Goal: Book appointment/travel/reservation

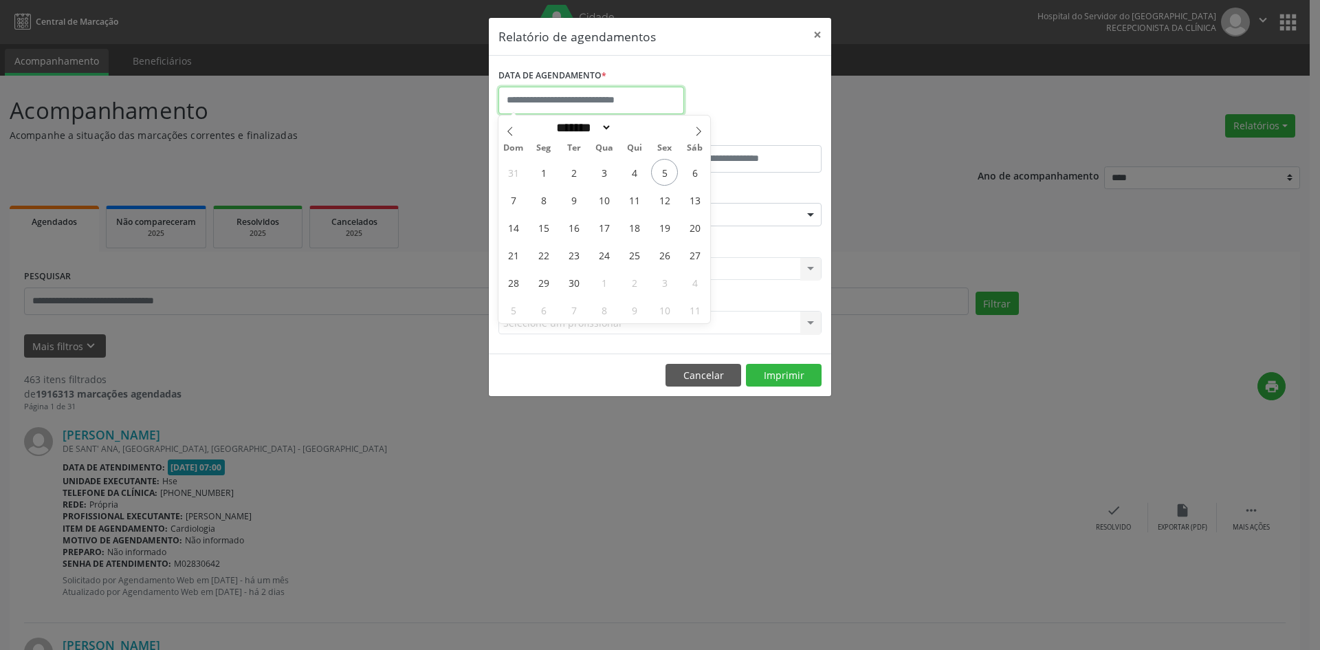
click at [644, 98] on input "text" at bounding box center [592, 101] width 186 height 28
click at [697, 131] on icon at bounding box center [699, 132] width 10 height 10
select select "*"
click at [600, 174] on span "1" at bounding box center [604, 172] width 27 height 27
type input "**********"
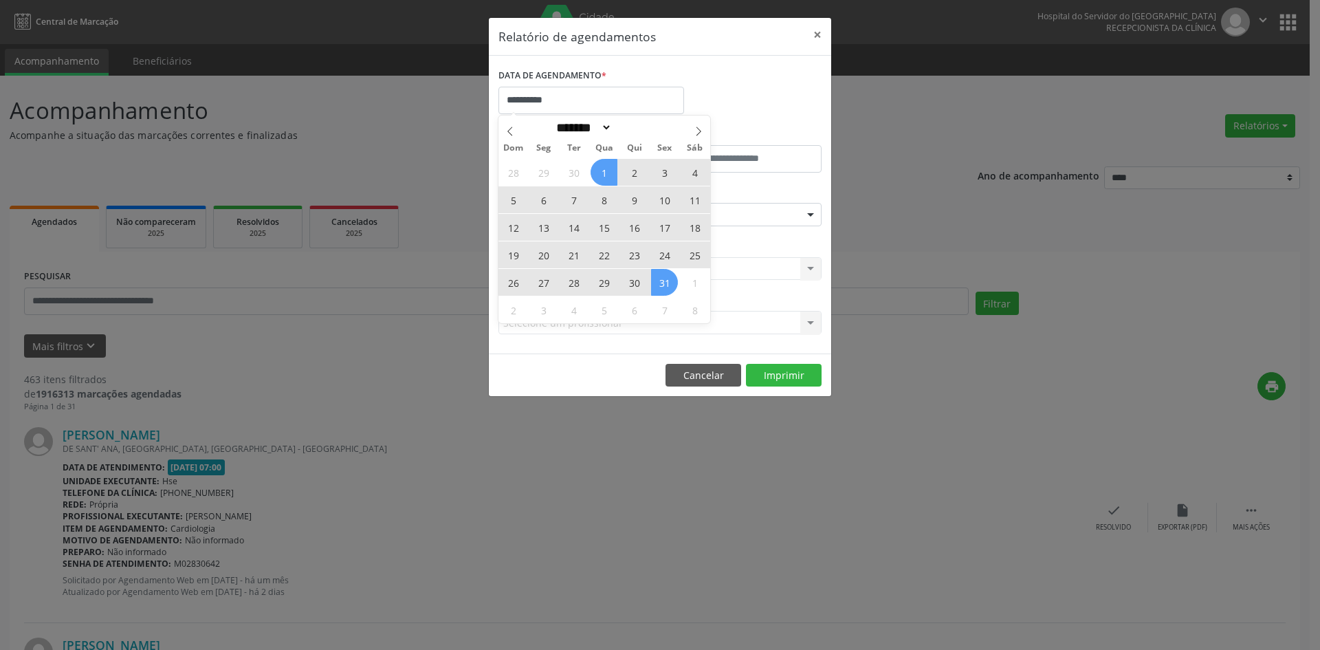
drag, startPoint x: 600, startPoint y: 174, endPoint x: 664, endPoint y: 285, distance: 127.9
click at [664, 285] on div "28 29 30 1 2 3 4 5 6 7 8 9 10 11 12 13 14 15 16 17 18 19 20 21 22 23 24 25 26 2…" at bounding box center [605, 240] width 212 height 165
click at [664, 285] on span "31" at bounding box center [664, 282] width 27 height 27
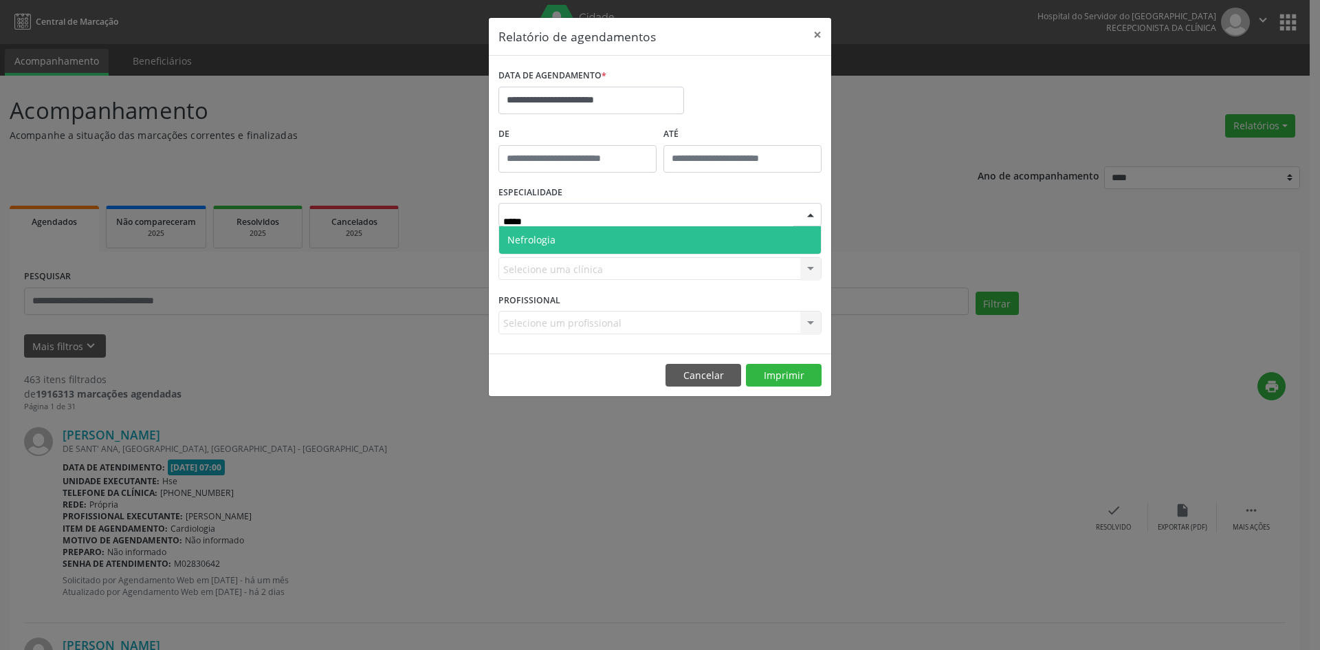
click at [595, 232] on span "Nefrologia" at bounding box center [660, 240] width 322 height 28
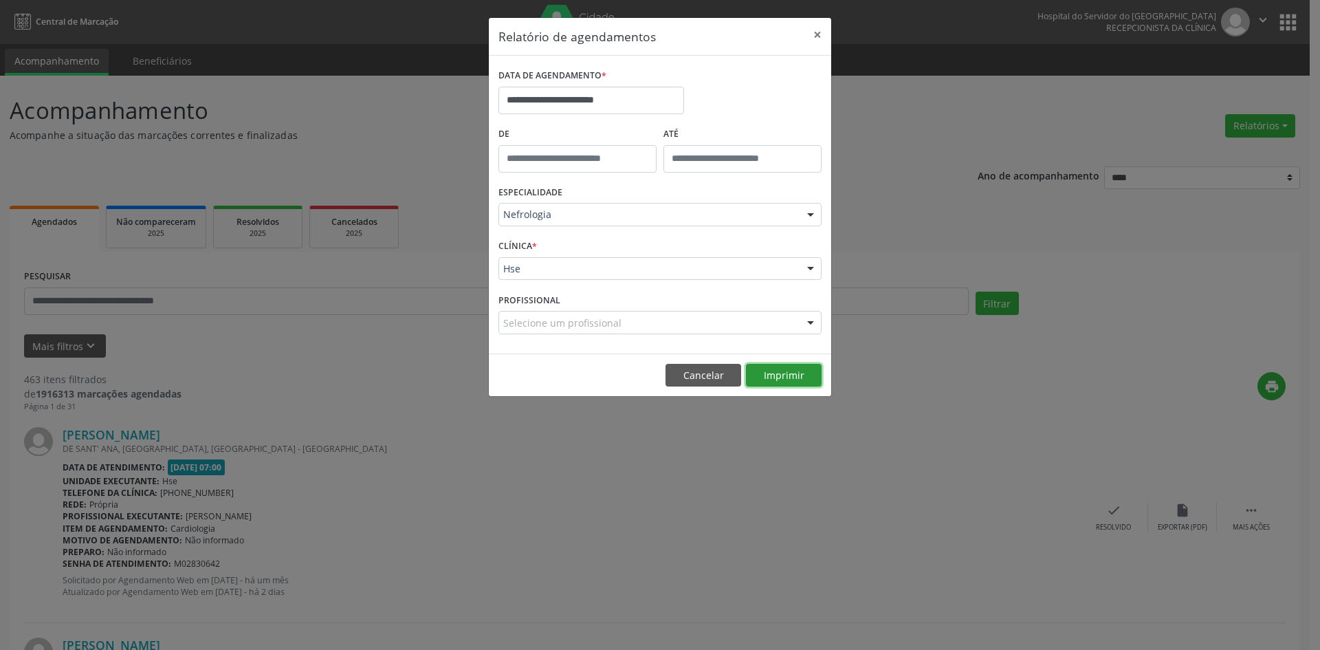
click at [785, 379] on button "Imprimir" at bounding box center [784, 375] width 76 height 23
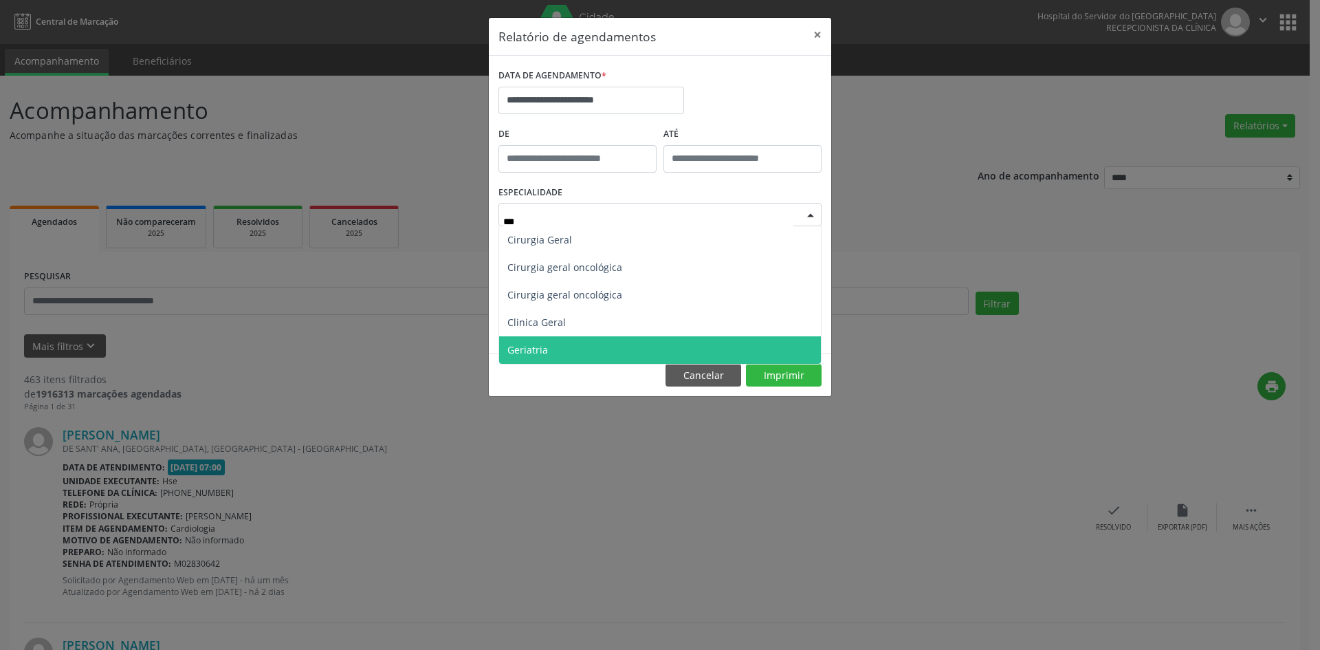
click at [579, 347] on span "Geriatria" at bounding box center [660, 350] width 322 height 28
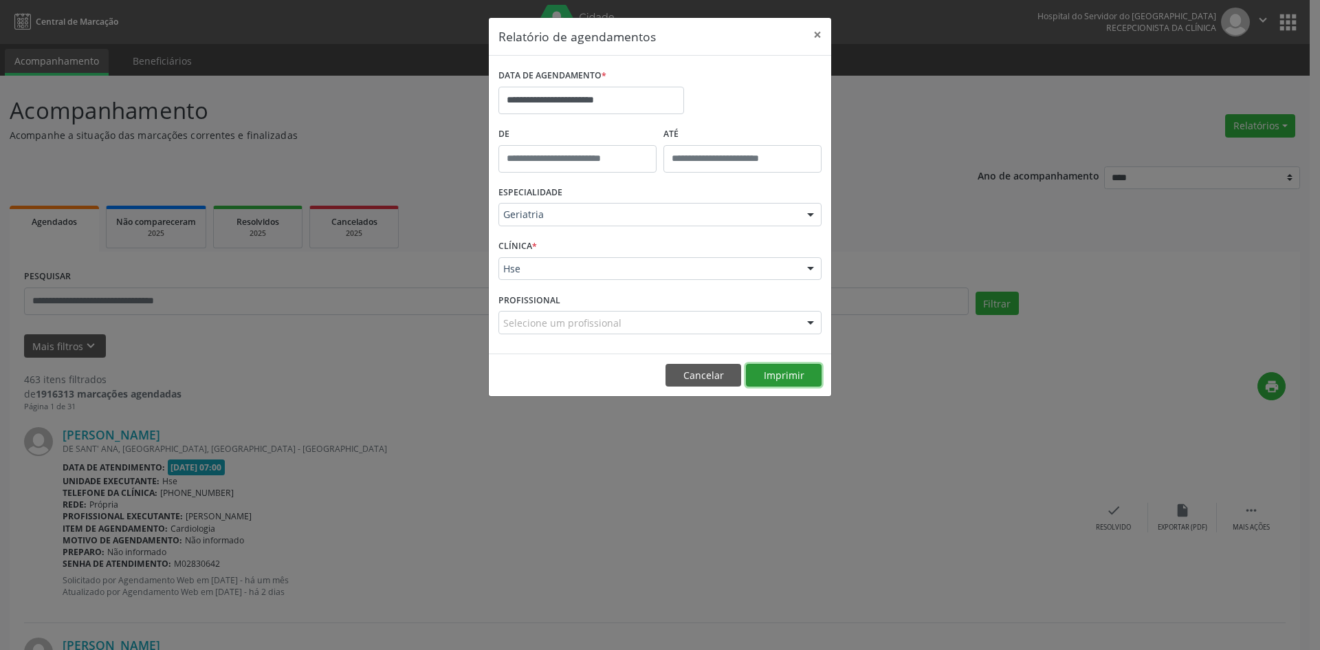
click at [784, 376] on button "Imprimir" at bounding box center [784, 375] width 76 height 23
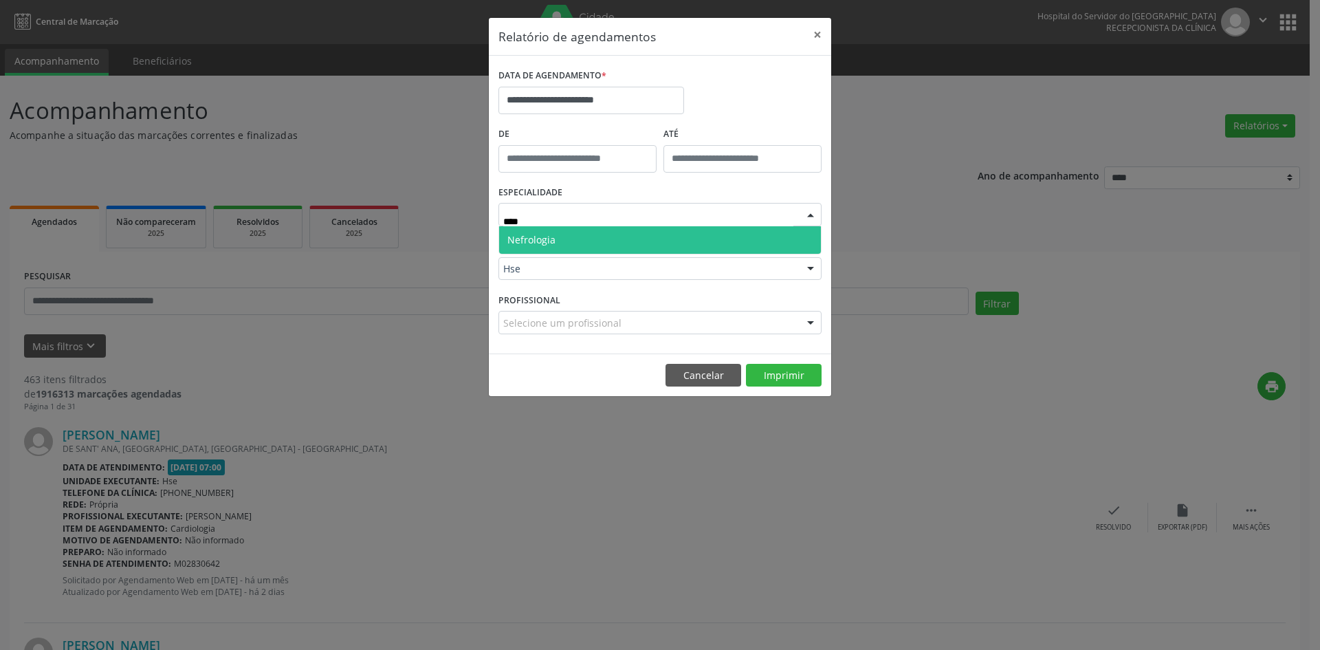
type input "*****"
click at [662, 234] on span "Nefrologia" at bounding box center [660, 240] width 322 height 28
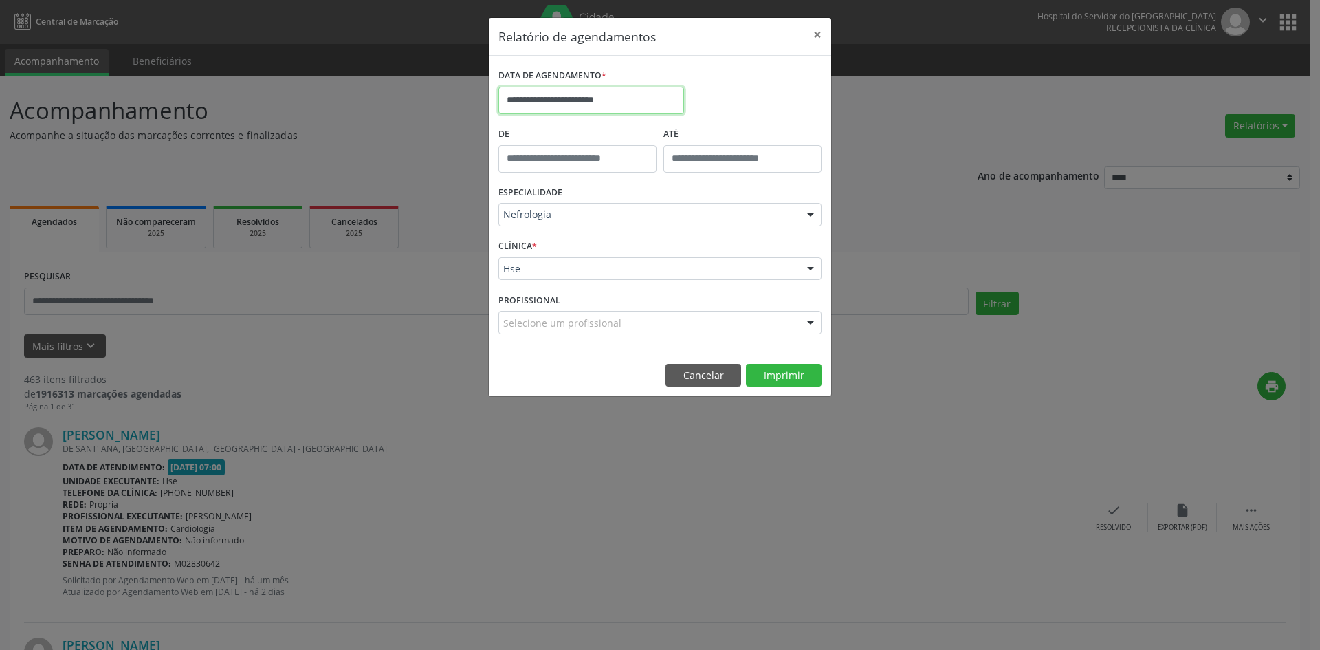
click at [649, 99] on input "**********" at bounding box center [592, 101] width 186 height 28
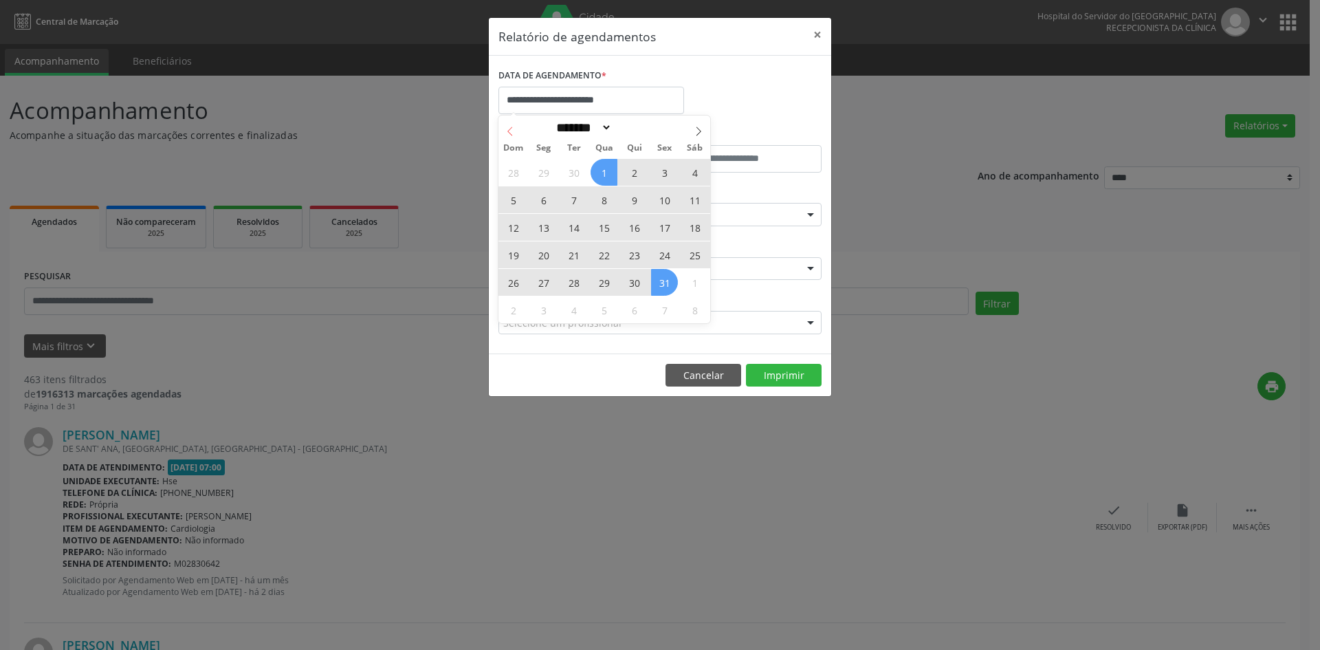
click at [507, 132] on icon at bounding box center [510, 132] width 10 height 10
select select "*"
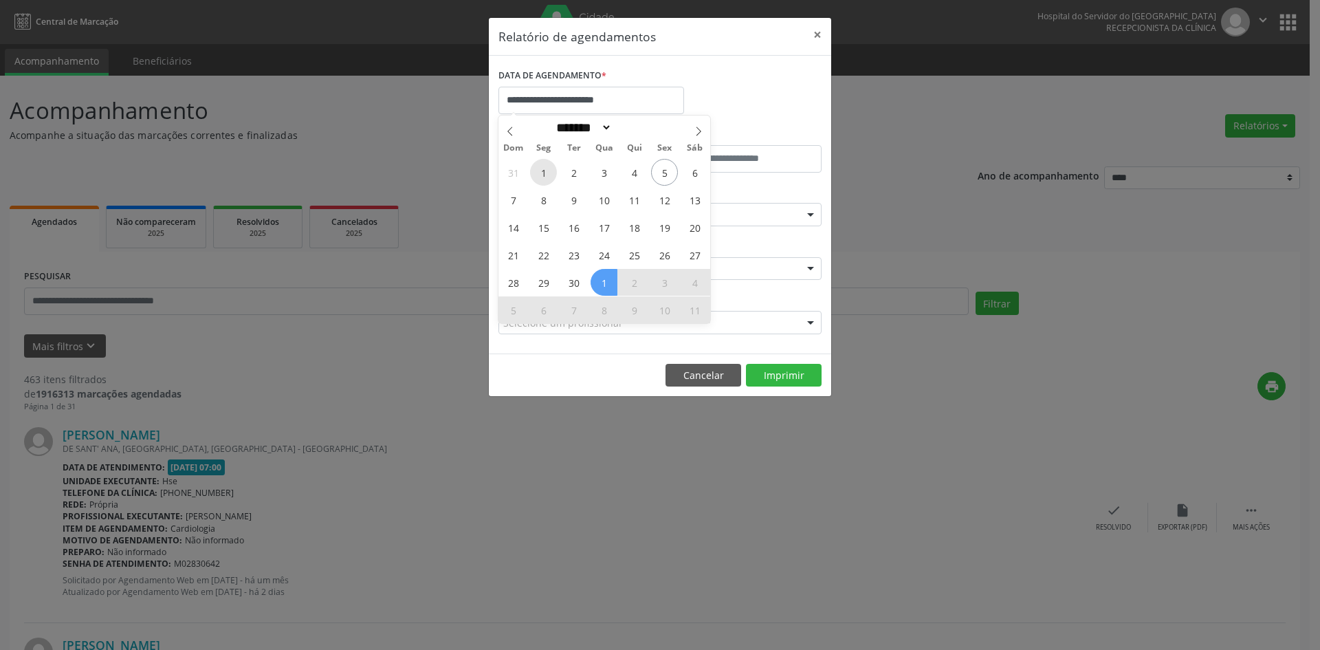
click at [541, 172] on span "1" at bounding box center [543, 172] width 27 height 27
type input "**********"
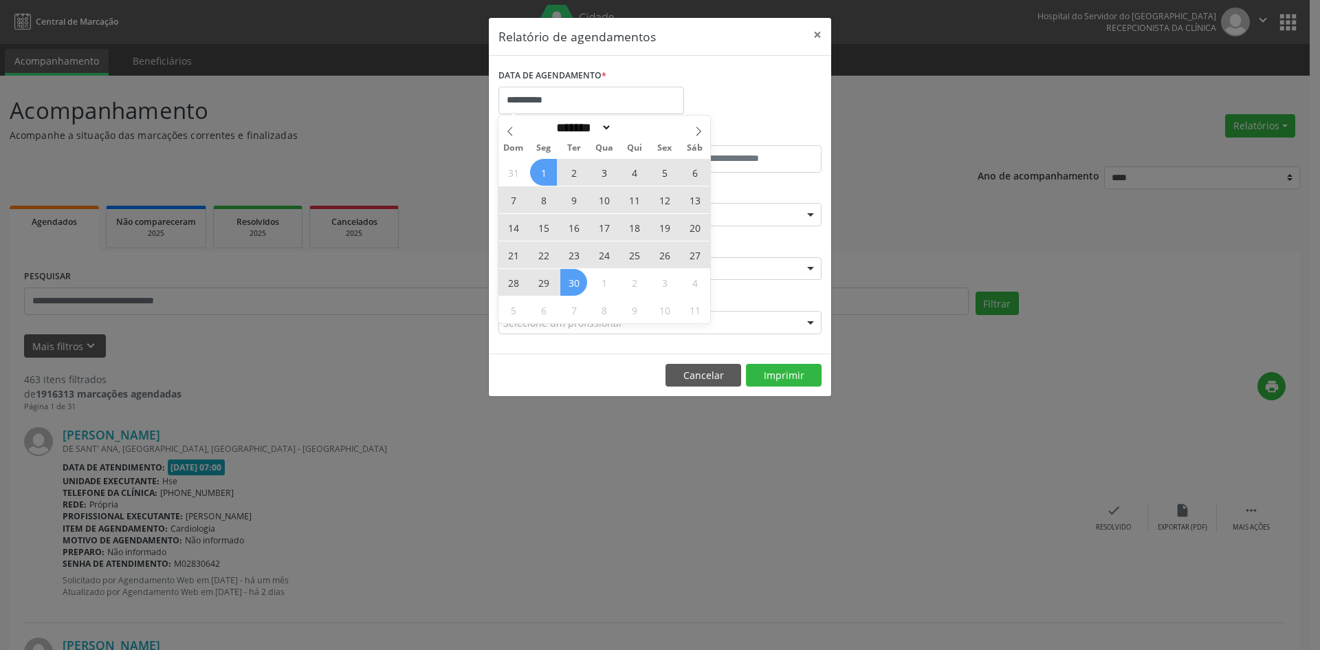
drag, startPoint x: 541, startPoint y: 172, endPoint x: 575, endPoint y: 288, distance: 121.0
click at [575, 288] on div "31 1 2 3 4 5 6 7 8 9 10 11 12 13 14 15 16 17 18 19 20 21 22 23 24 25 26 27 28 2…" at bounding box center [605, 240] width 212 height 165
click at [575, 288] on span "30" at bounding box center [573, 282] width 27 height 27
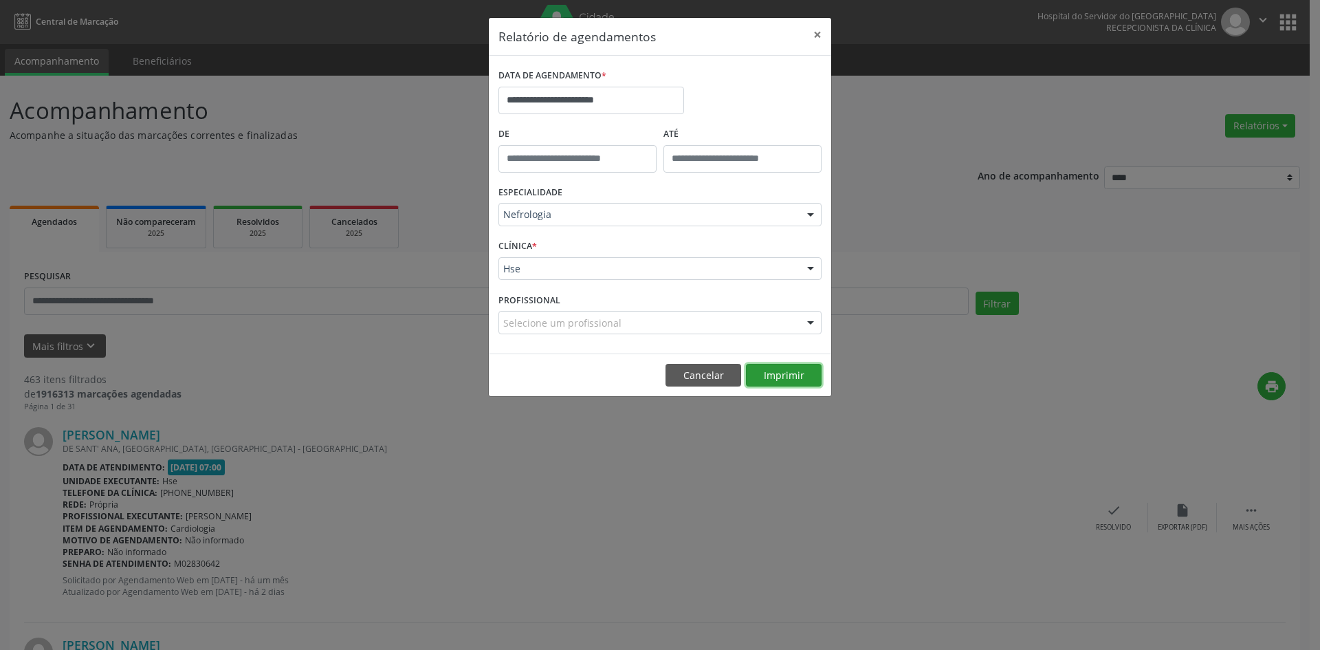
click at [778, 373] on button "Imprimir" at bounding box center [784, 375] width 76 height 23
